Goal: Information Seeking & Learning: Learn about a topic

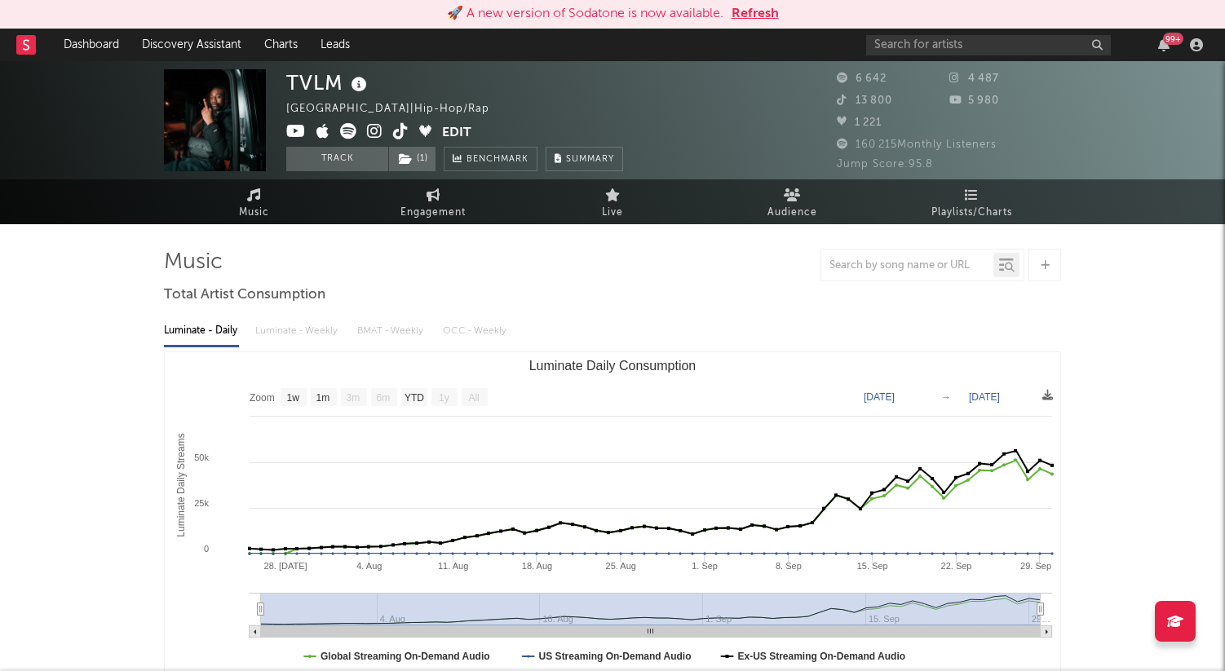
select select "1w"
click at [760, 15] on button "Refresh" at bounding box center [755, 14] width 47 height 20
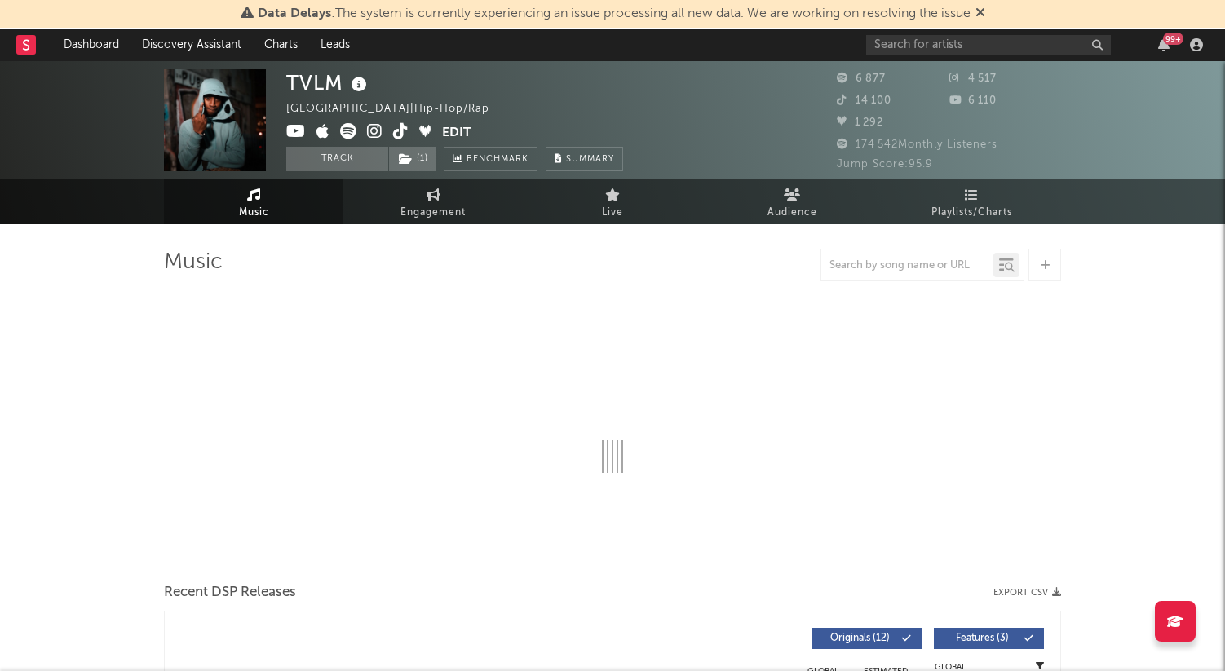
click at [981, 8] on icon at bounding box center [981, 12] width 10 height 13
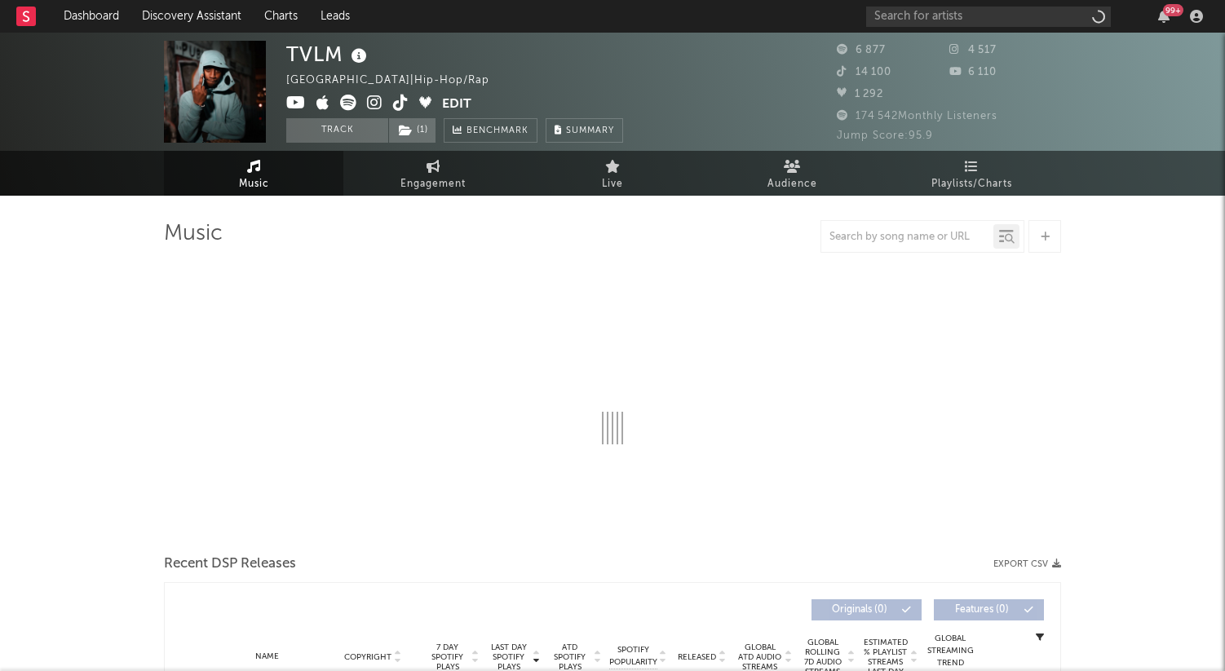
select select "1w"
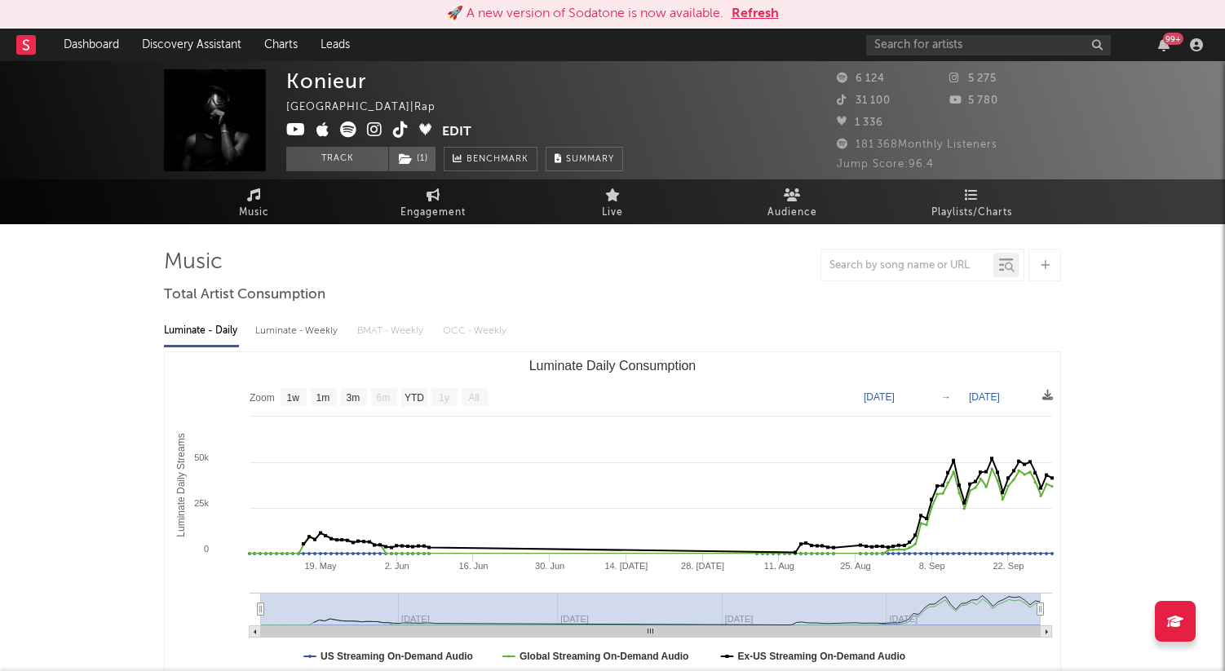
select select "1w"
click at [768, 13] on button "Refresh" at bounding box center [755, 14] width 47 height 20
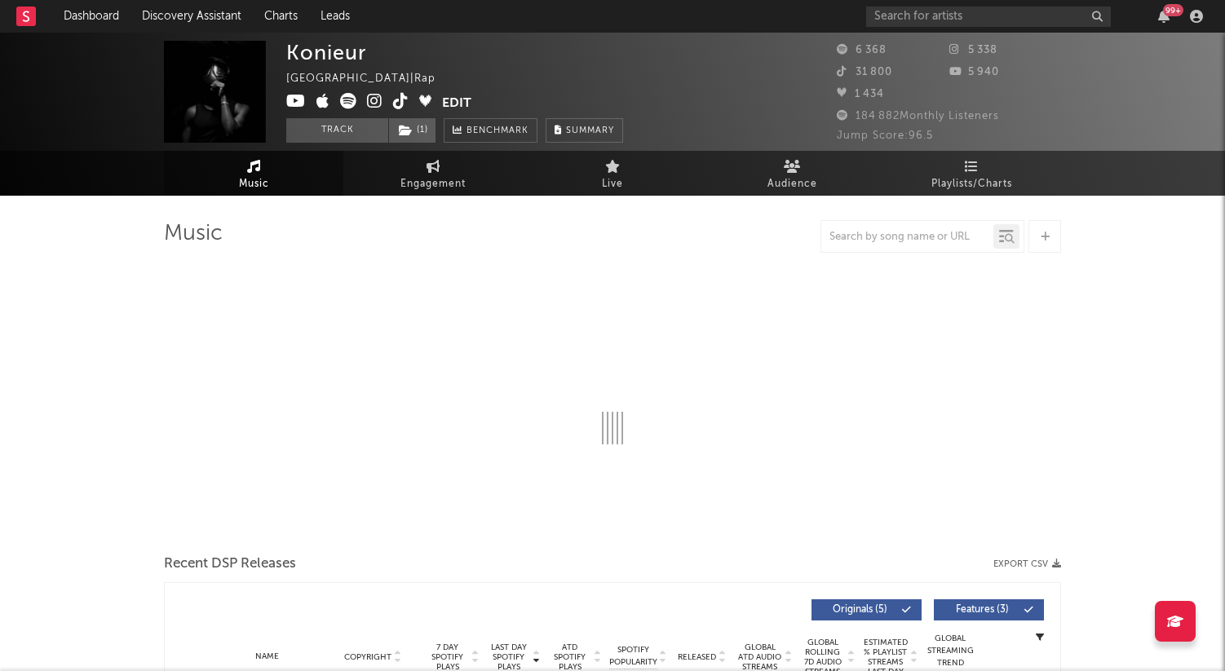
select select "1w"
